Goal: Find specific page/section: Find specific page/section

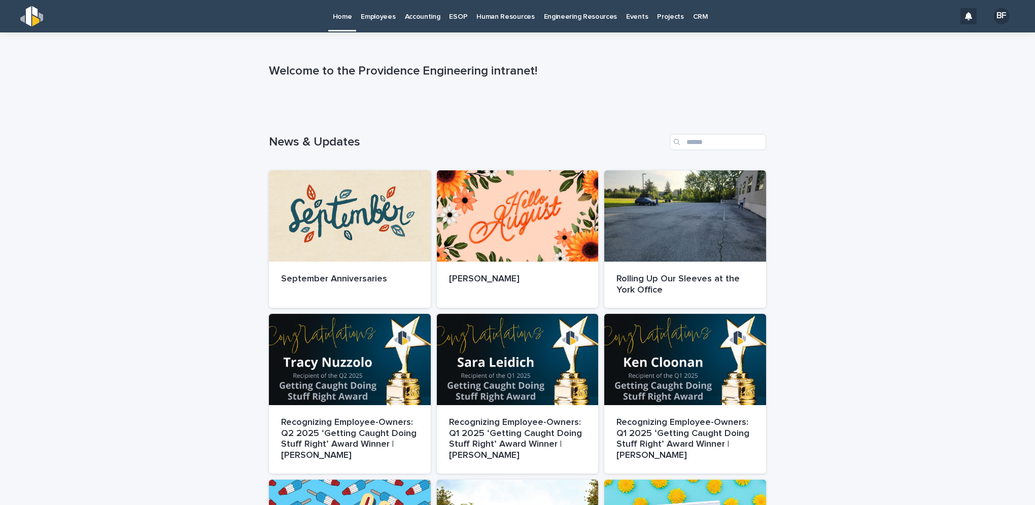
click at [375, 14] on p "Employees" at bounding box center [378, 10] width 34 height 21
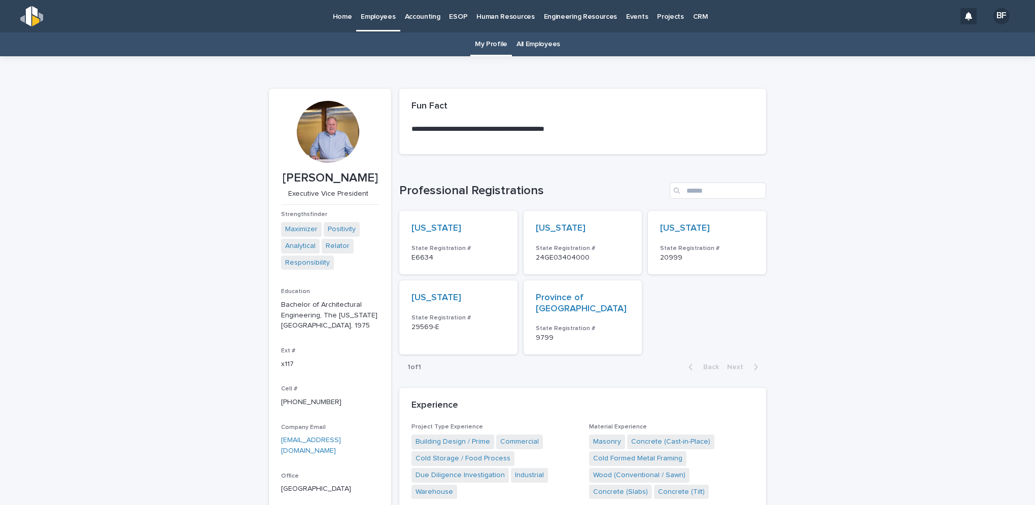
click at [532, 40] on link "All Employees" at bounding box center [538, 44] width 44 height 24
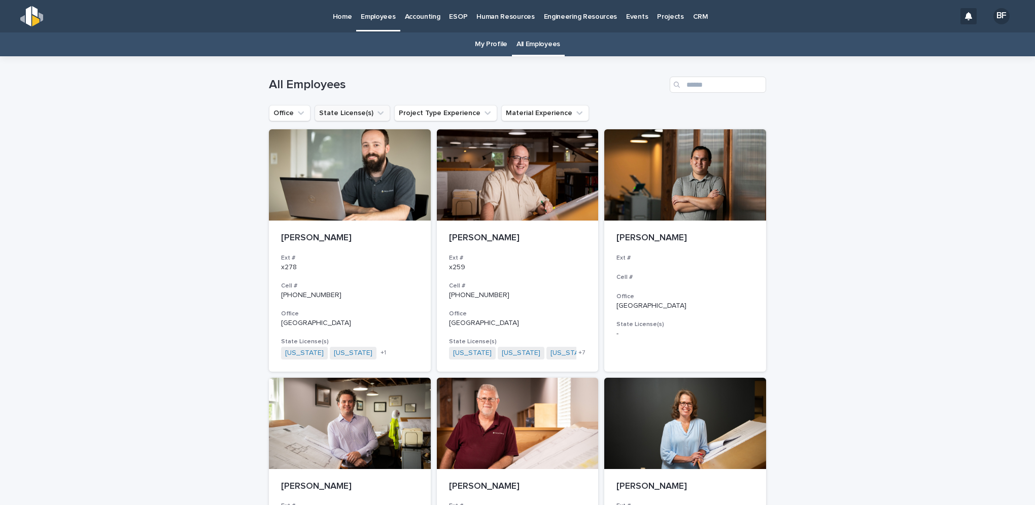
click at [375, 115] on icon "State License(s)" at bounding box center [380, 113] width 10 height 10
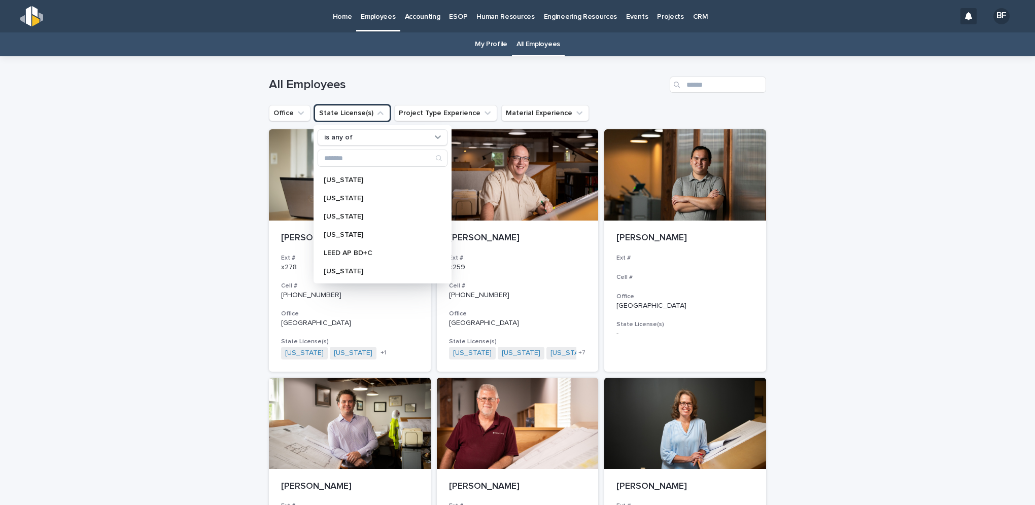
scroll to position [203, 0]
click at [338, 211] on p "[US_STATE]" at bounding box center [378, 212] width 108 height 7
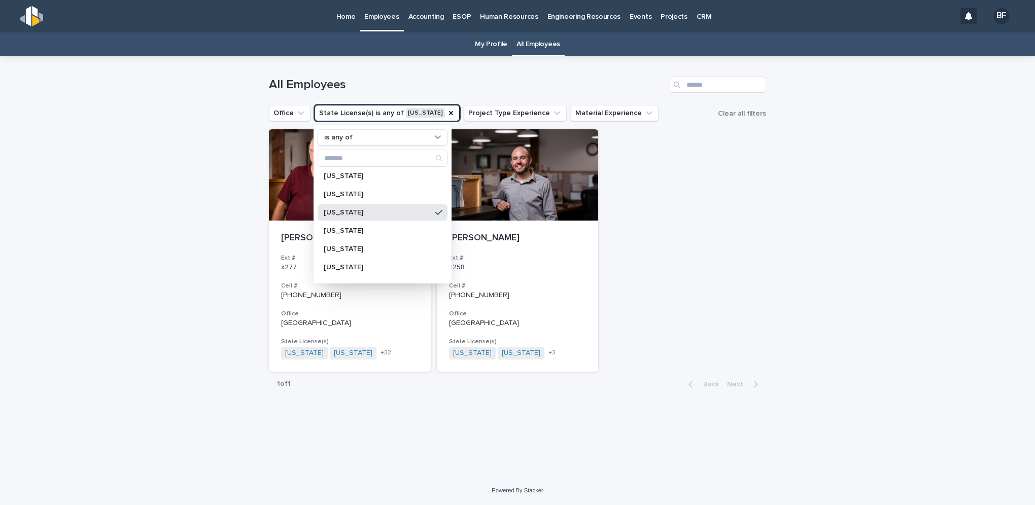
click at [424, 81] on h1 "All Employees" at bounding box center [467, 85] width 397 height 15
